Goal: Navigation & Orientation: Find specific page/section

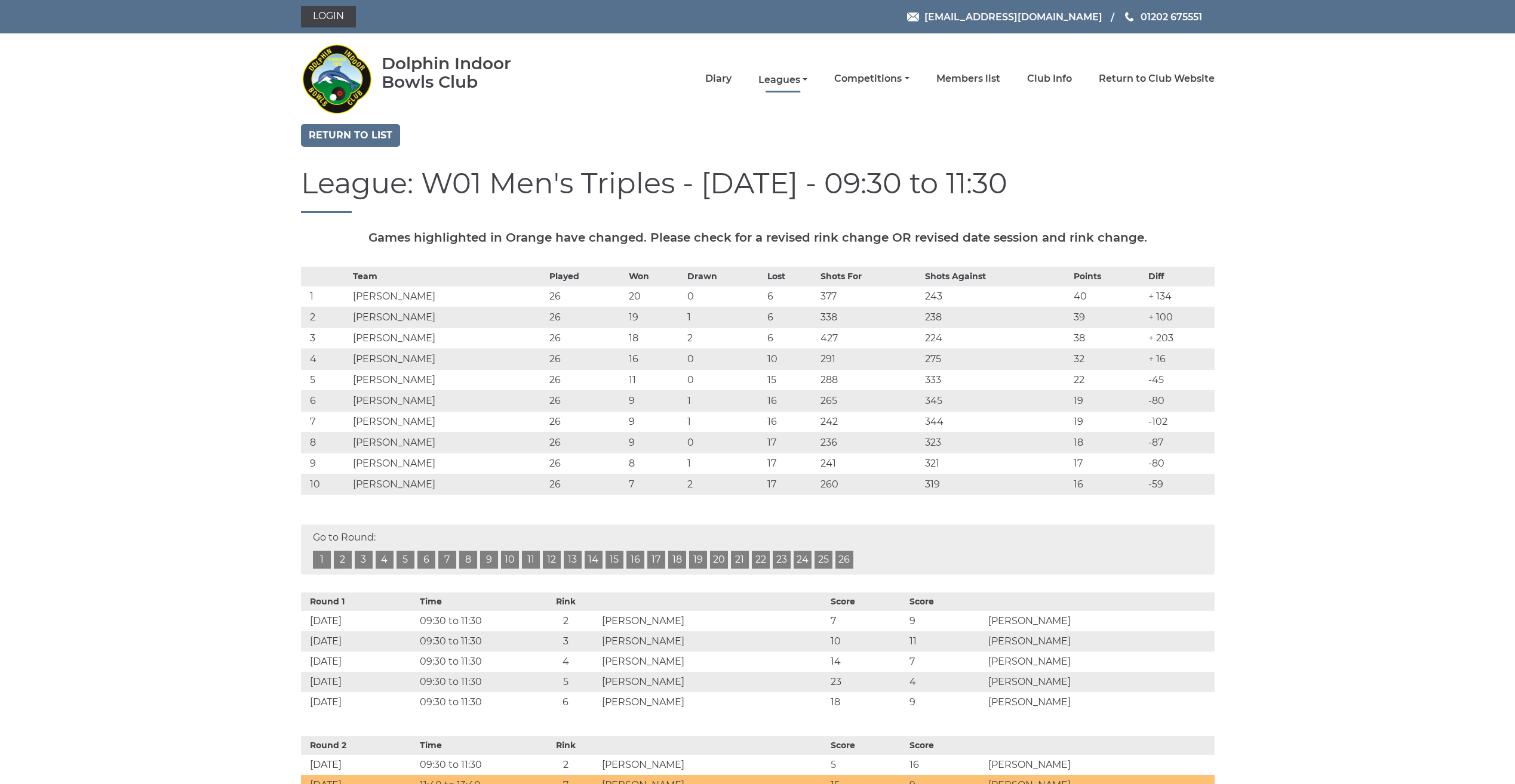
click at [784, 78] on link "Leagues" at bounding box center [784, 80] width 49 height 13
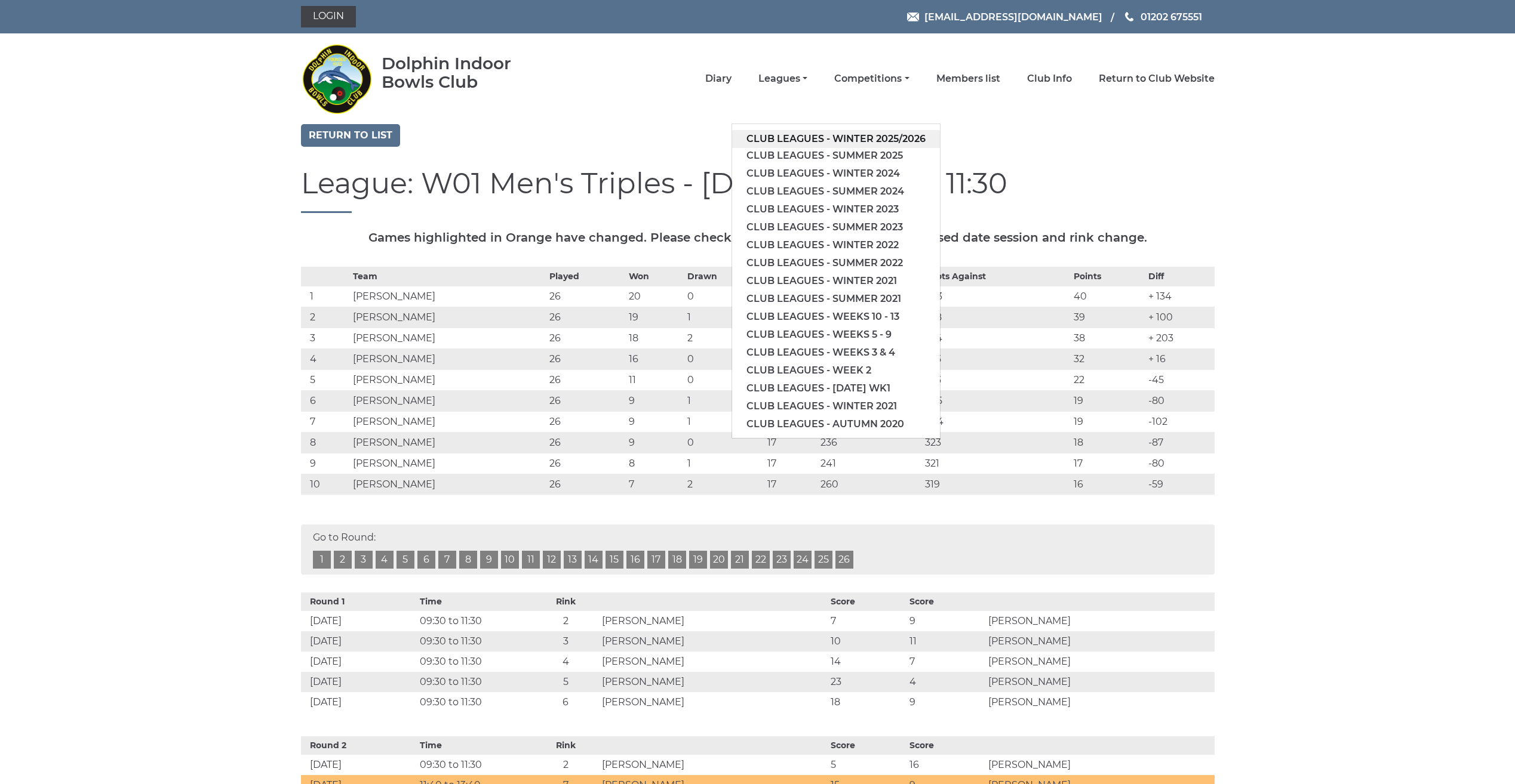
click at [784, 141] on link "Club leagues - Winter 2025/2026" at bounding box center [837, 139] width 208 height 18
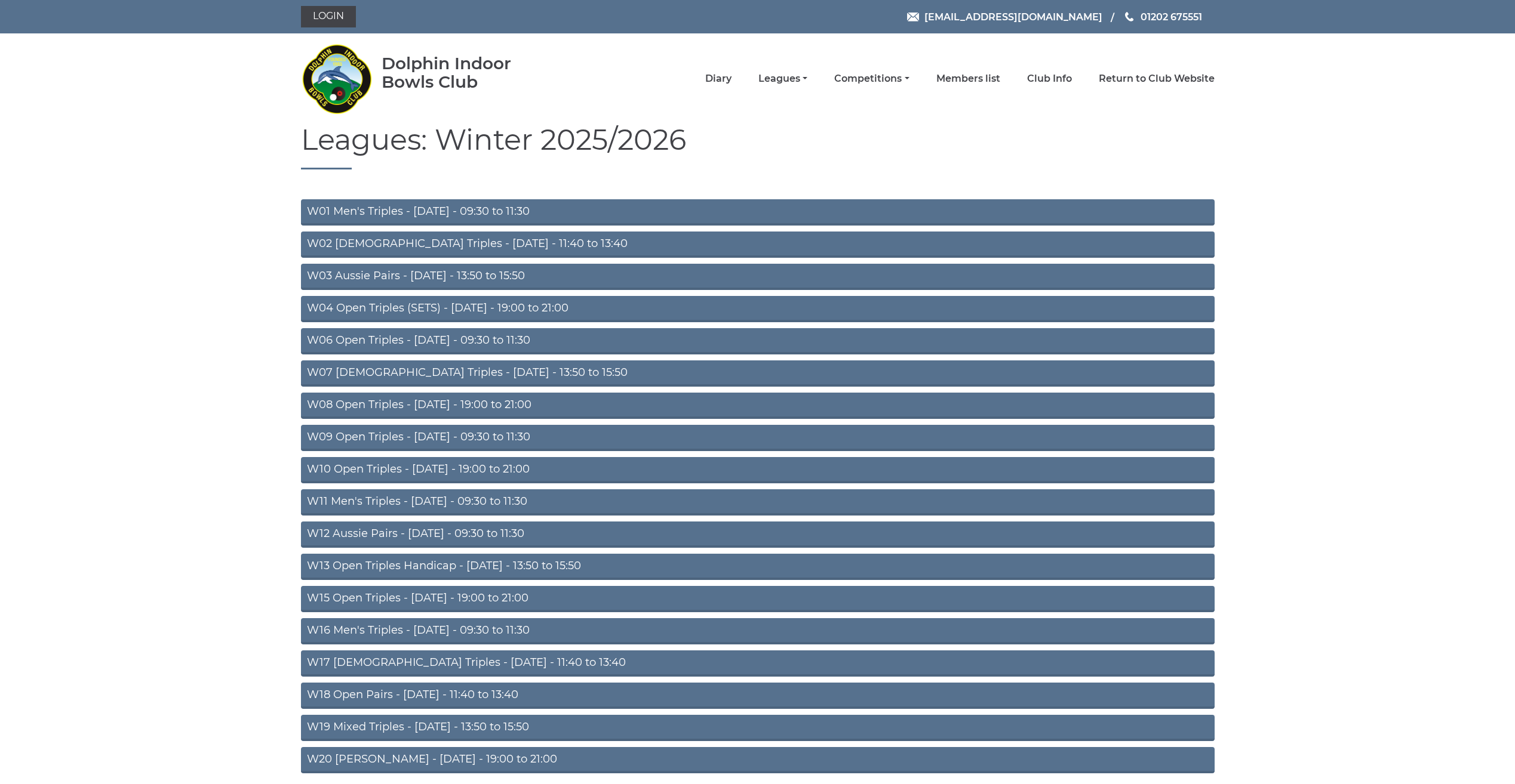
click at [442, 340] on link "W06 Open Triples - [DATE] - 09:30 to 11:30" at bounding box center [758, 341] width 914 height 26
